Goal: Information Seeking & Learning: Understand process/instructions

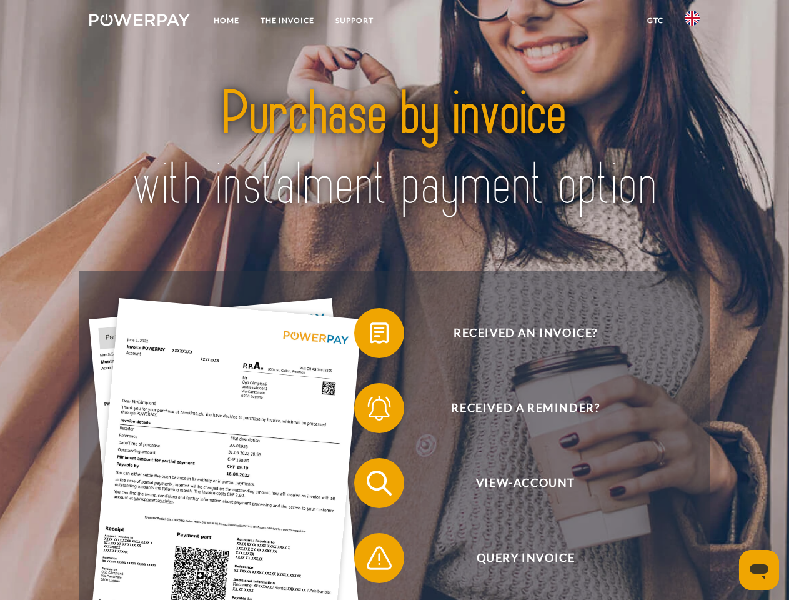
click at [139, 22] on img at bounding box center [139, 20] width 101 height 13
click at [693, 22] on img at bounding box center [692, 18] width 15 height 15
click at [655, 21] on link "GTC" at bounding box center [656, 20] width 38 height 23
click at [370, 336] on span at bounding box center [360, 333] width 63 height 63
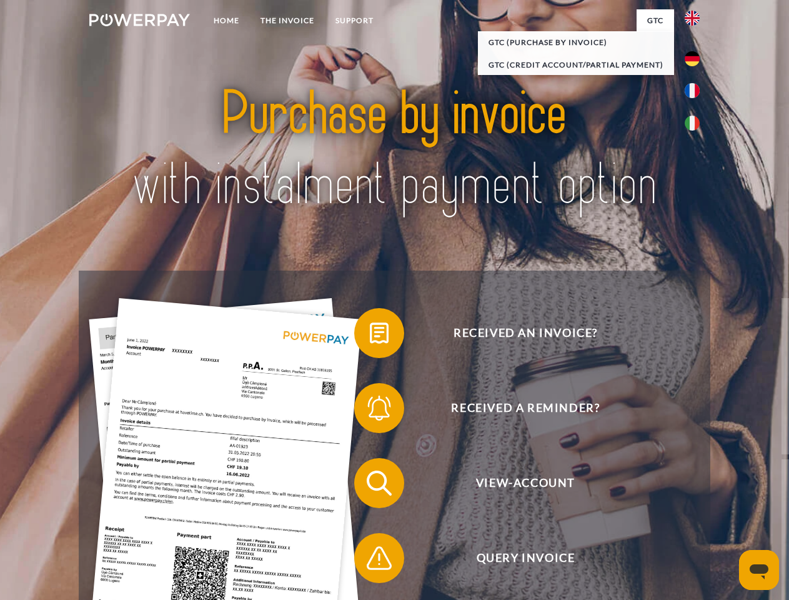
click at [370, 411] on div "Received an invoice? Received a reminder? View-Account Query Invoice" at bounding box center [394, 521] width 631 height 500
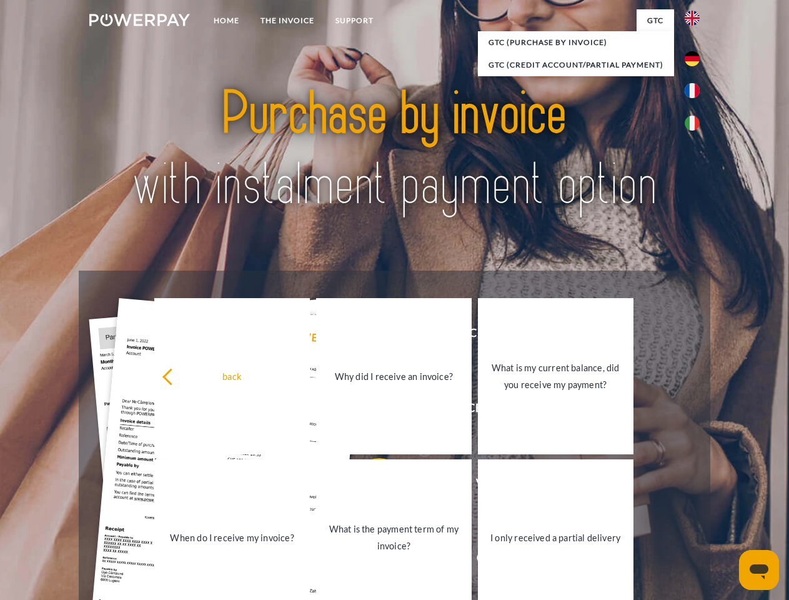
click at [370, 486] on link "What is the payment term of my invoice?" at bounding box center [394, 537] width 156 height 156
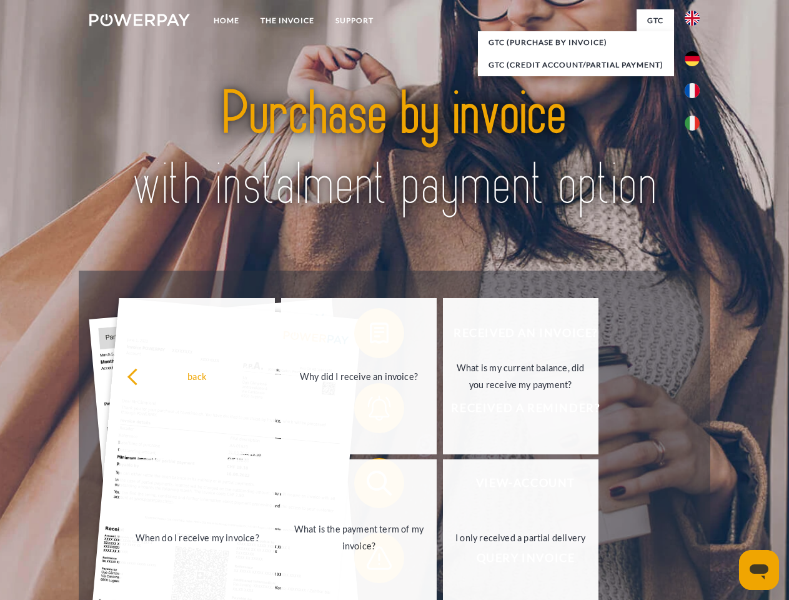
click at [370, 561] on span at bounding box center [360, 558] width 63 height 63
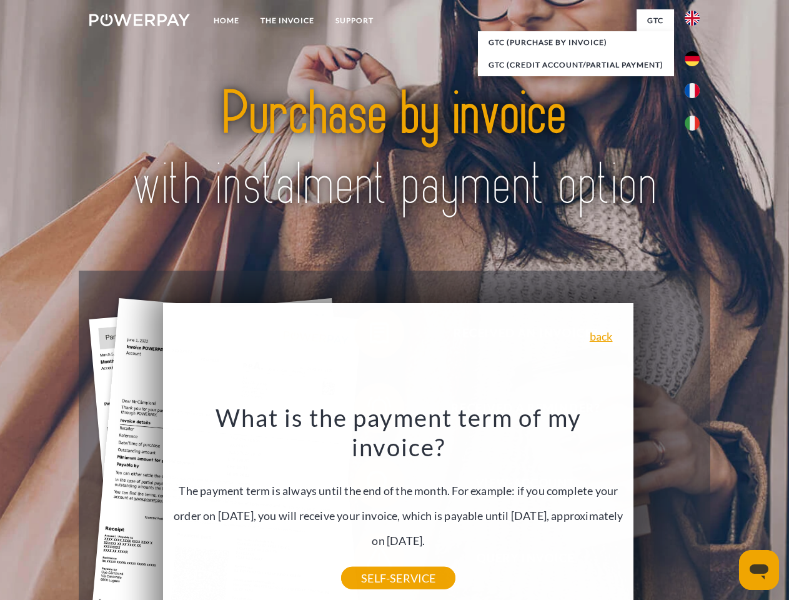
click at [759, 570] on icon "Open messaging window" at bounding box center [759, 571] width 19 height 15
